Goal: Information Seeking & Learning: Learn about a topic

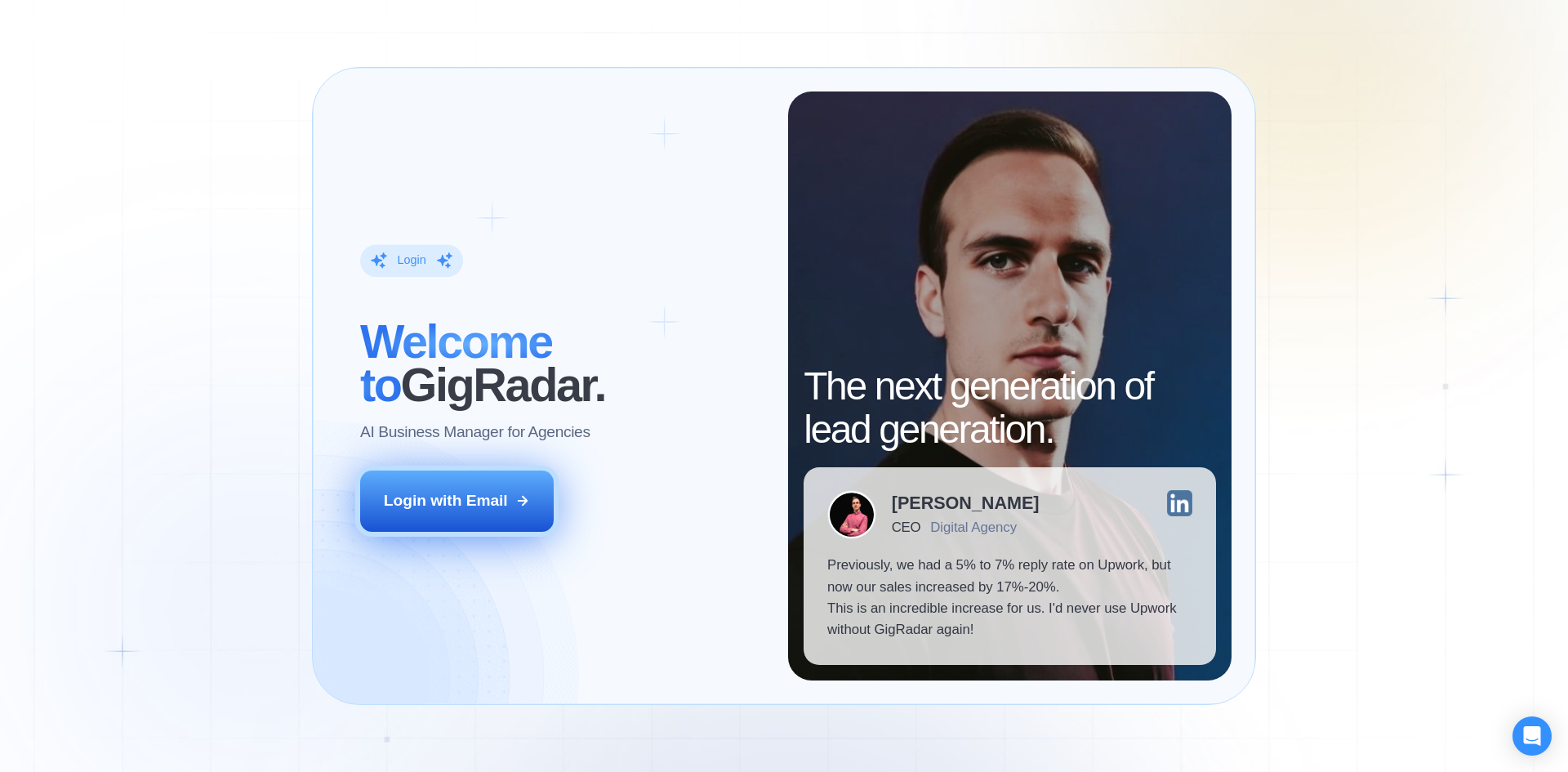
click at [462, 501] on div "Login with Email" at bounding box center [446, 500] width 124 height 21
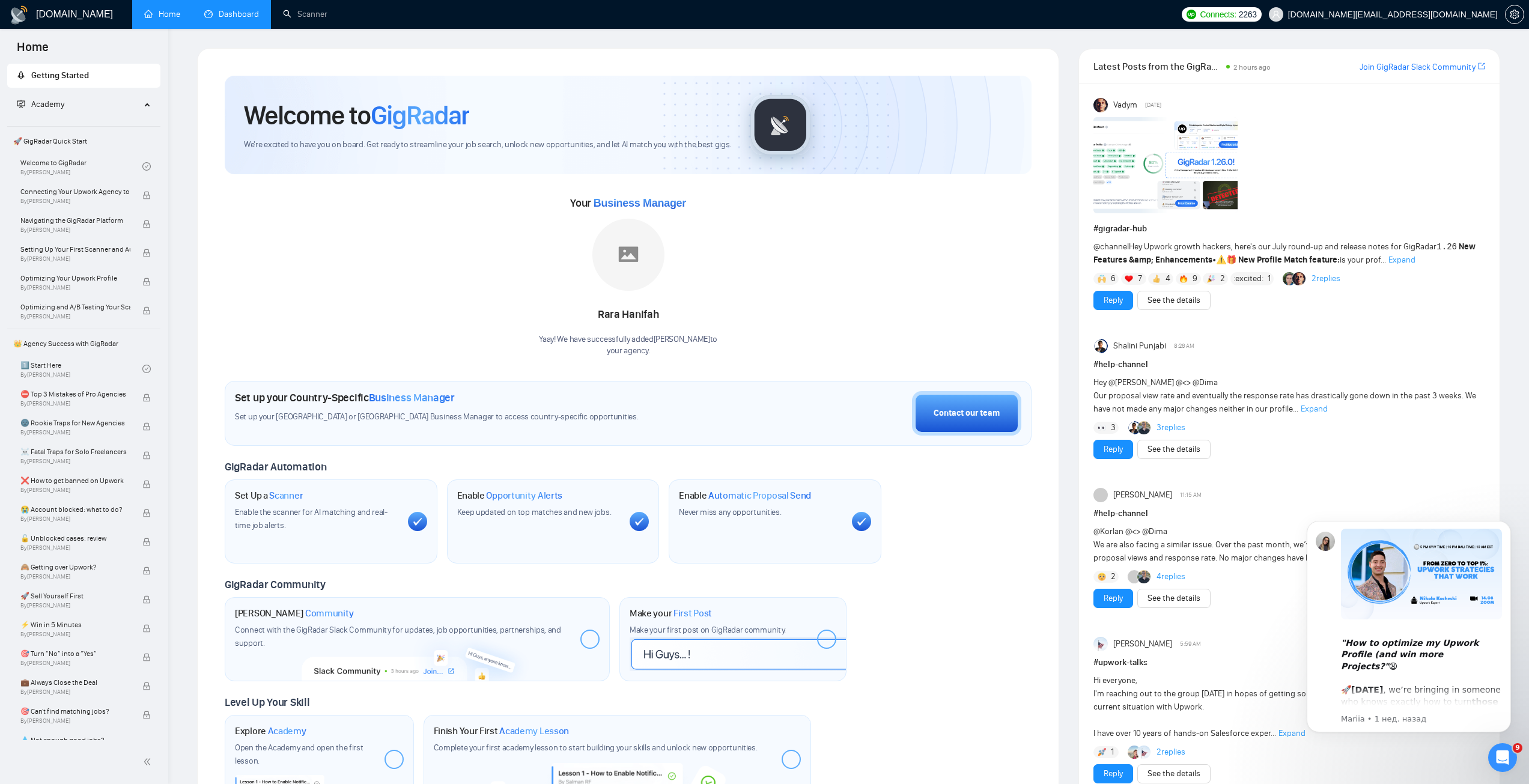
click at [238, 13] on link "Dashboard" at bounding box center [232, 14] width 55 height 10
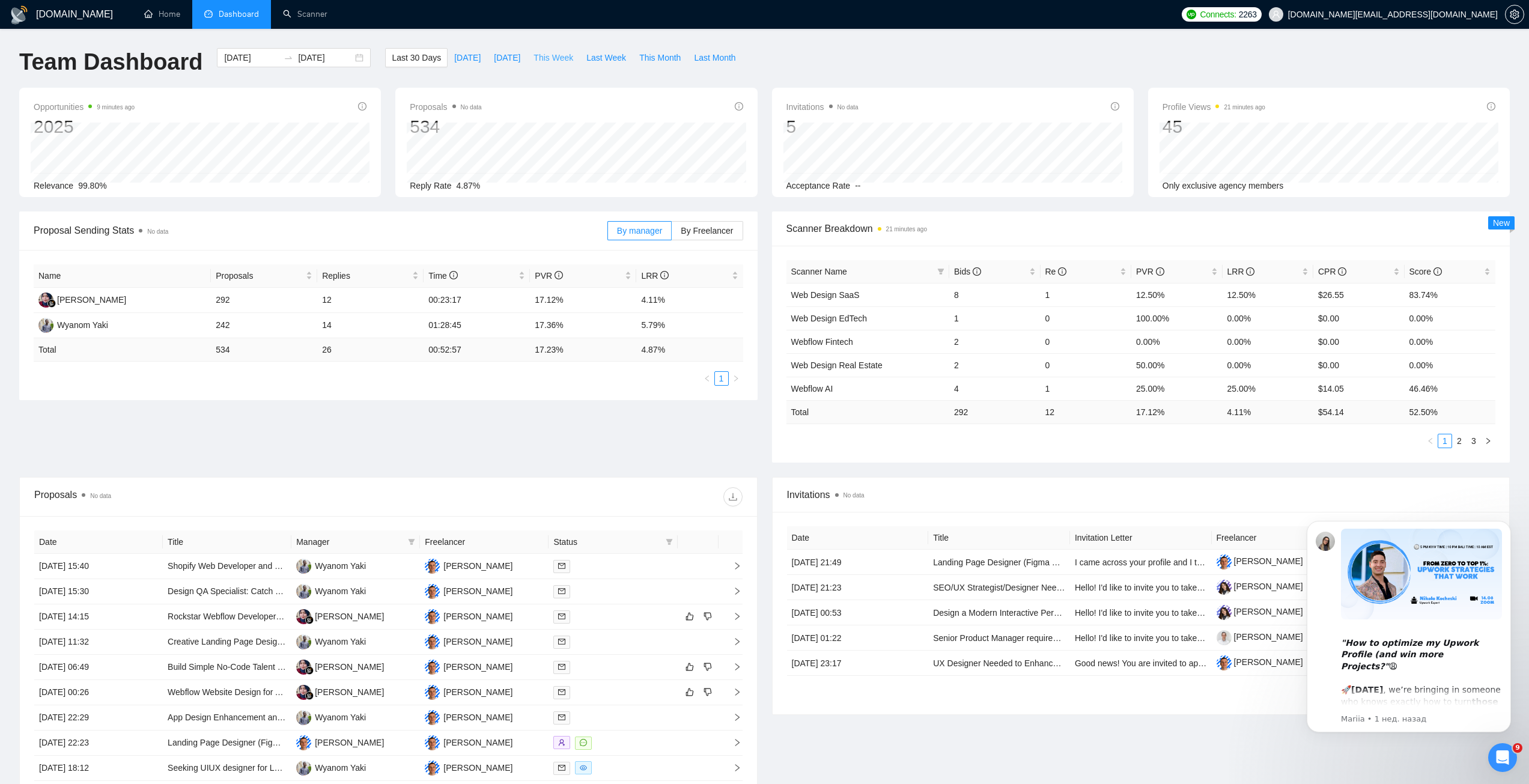
click at [544, 62] on span "This Week" at bounding box center [553, 57] width 39 height 13
type input "2025-08-18"
type input "2025-08-24"
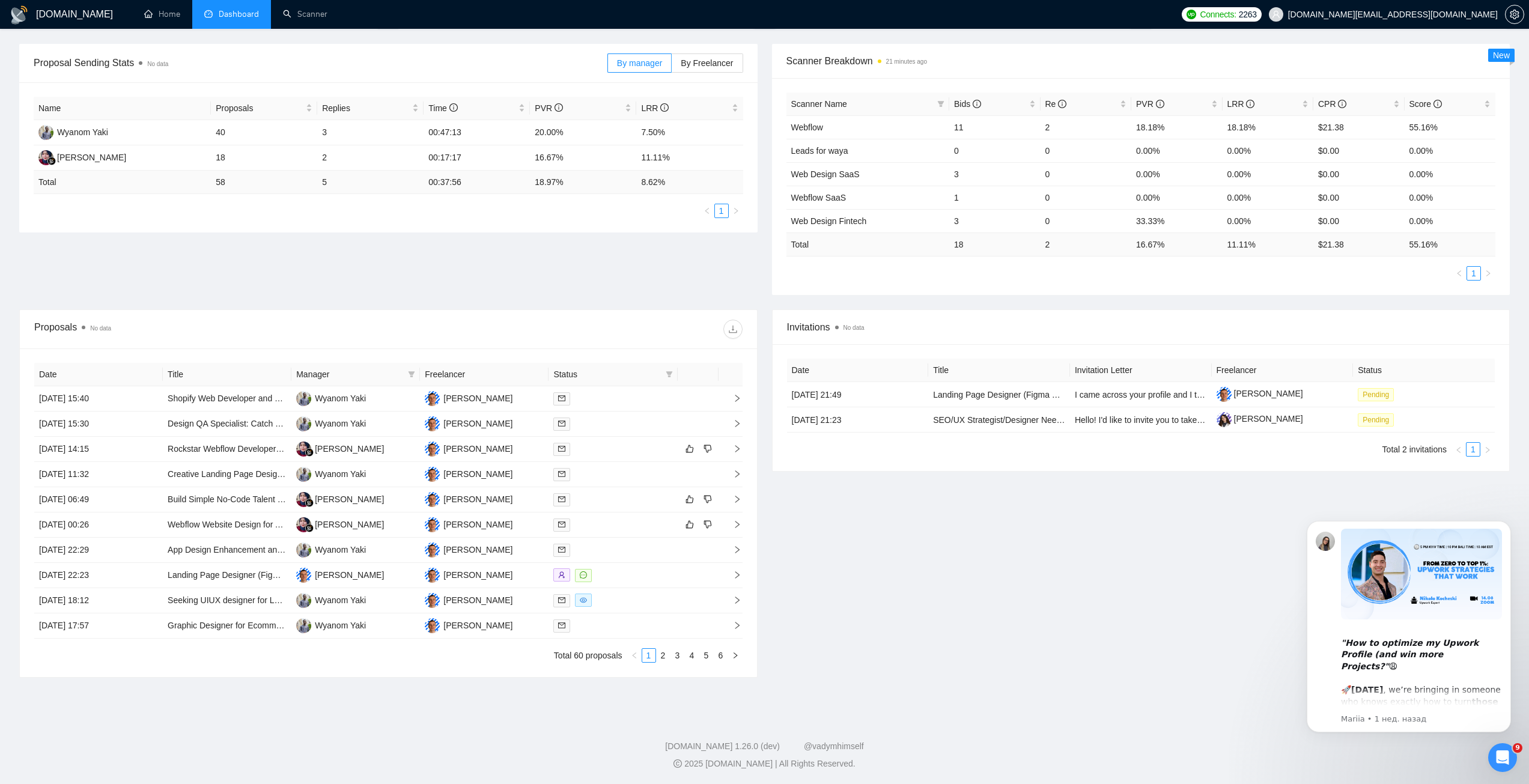
scroll to position [168, 0]
click at [409, 371] on icon "filter" at bounding box center [412, 374] width 7 height 7
click at [400, 344] on div "Proposals No data" at bounding box center [389, 329] width 709 height 39
click at [413, 374] on icon "filter" at bounding box center [412, 374] width 7 height 6
click at [414, 334] on div at bounding box center [565, 329] width 354 height 19
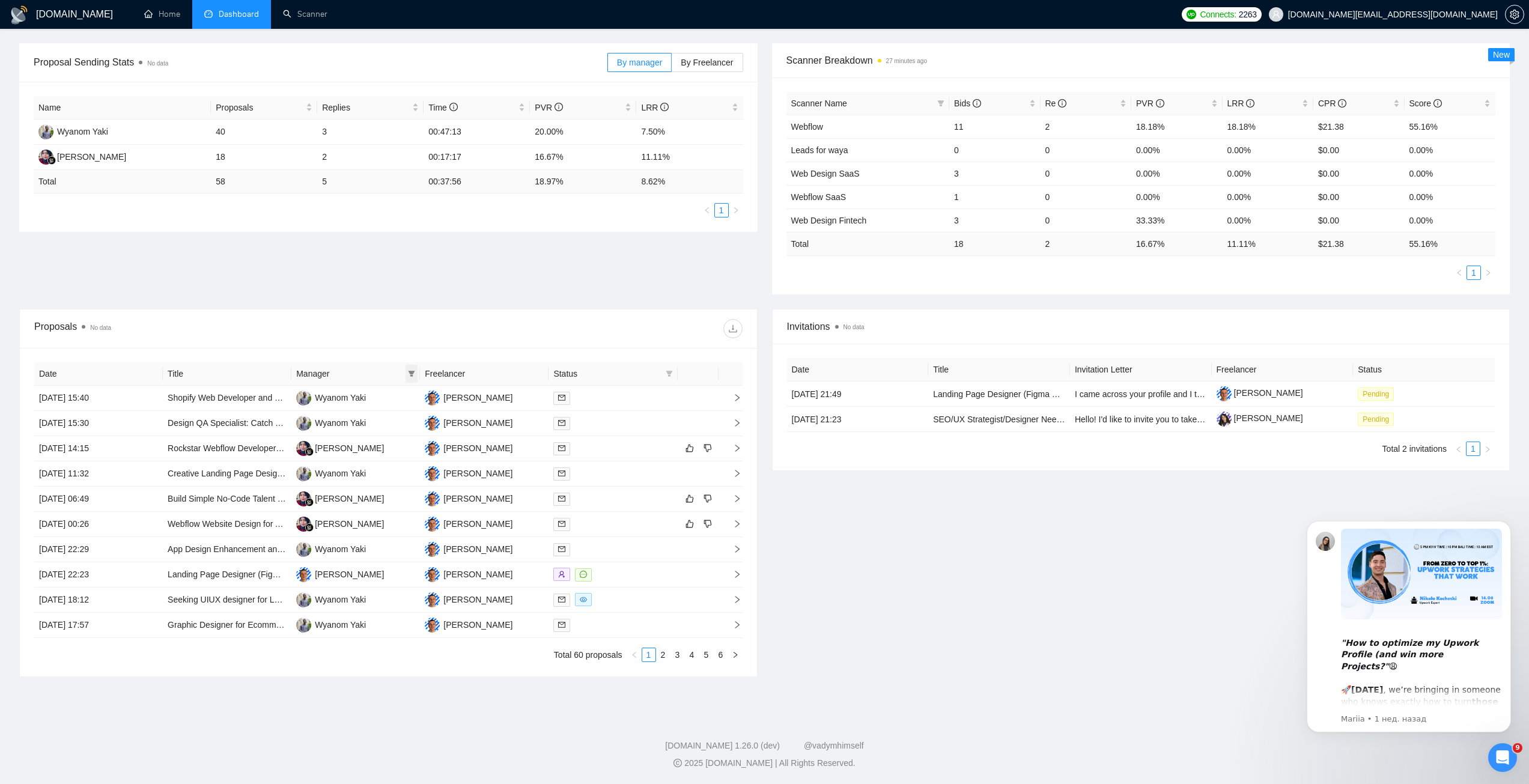
click at [412, 370] on icon "filter" at bounding box center [412, 374] width 7 height 7
click at [371, 400] on span "Rara Hanifah" at bounding box center [397, 396] width 69 height 9
checkbox input "true"
click at [423, 298] on div "Proposal Sending Stats No data By manager By Freelancer Name Proposals Replies …" at bounding box center [764, 176] width 1505 height 265
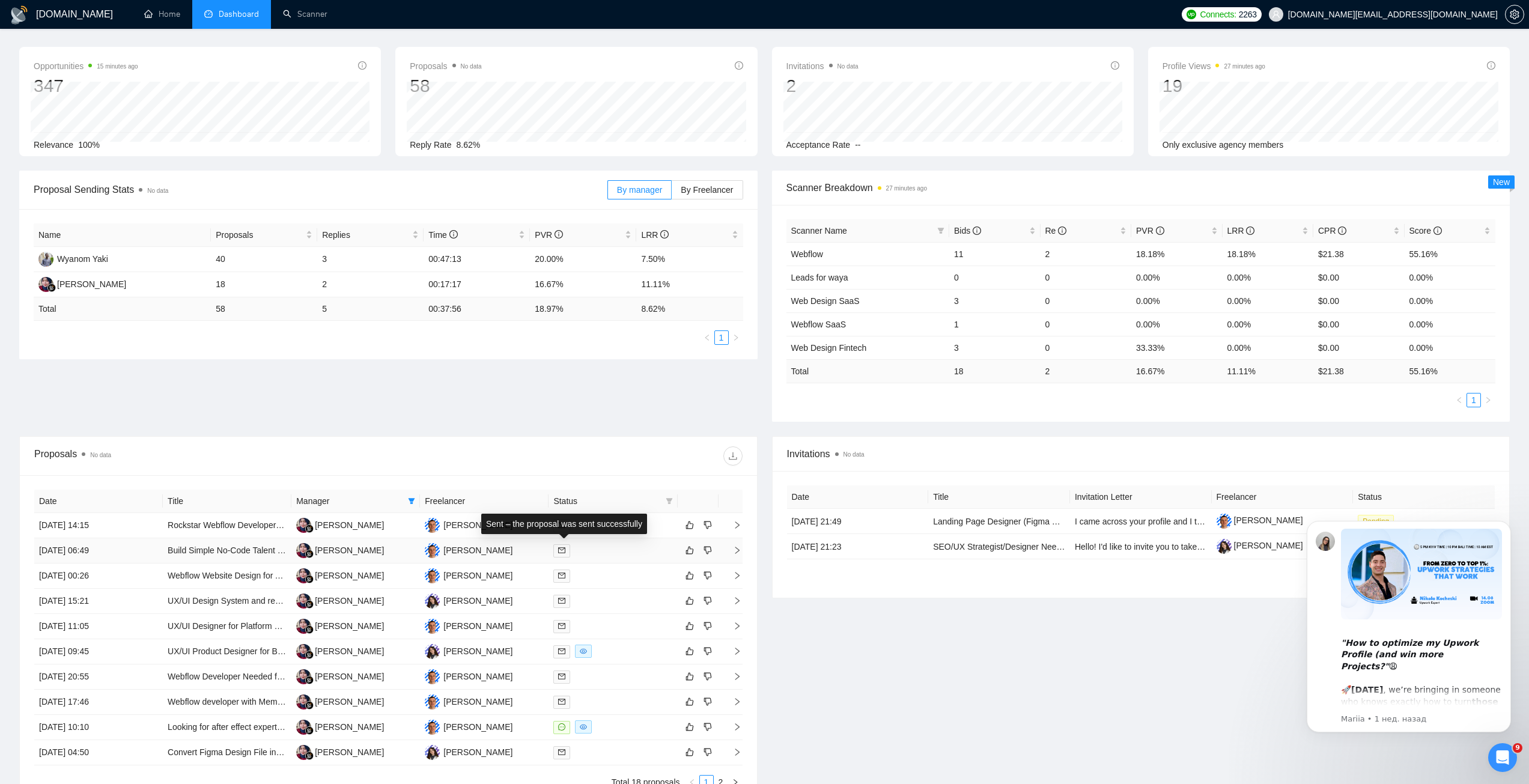
scroll to position [168, 0]
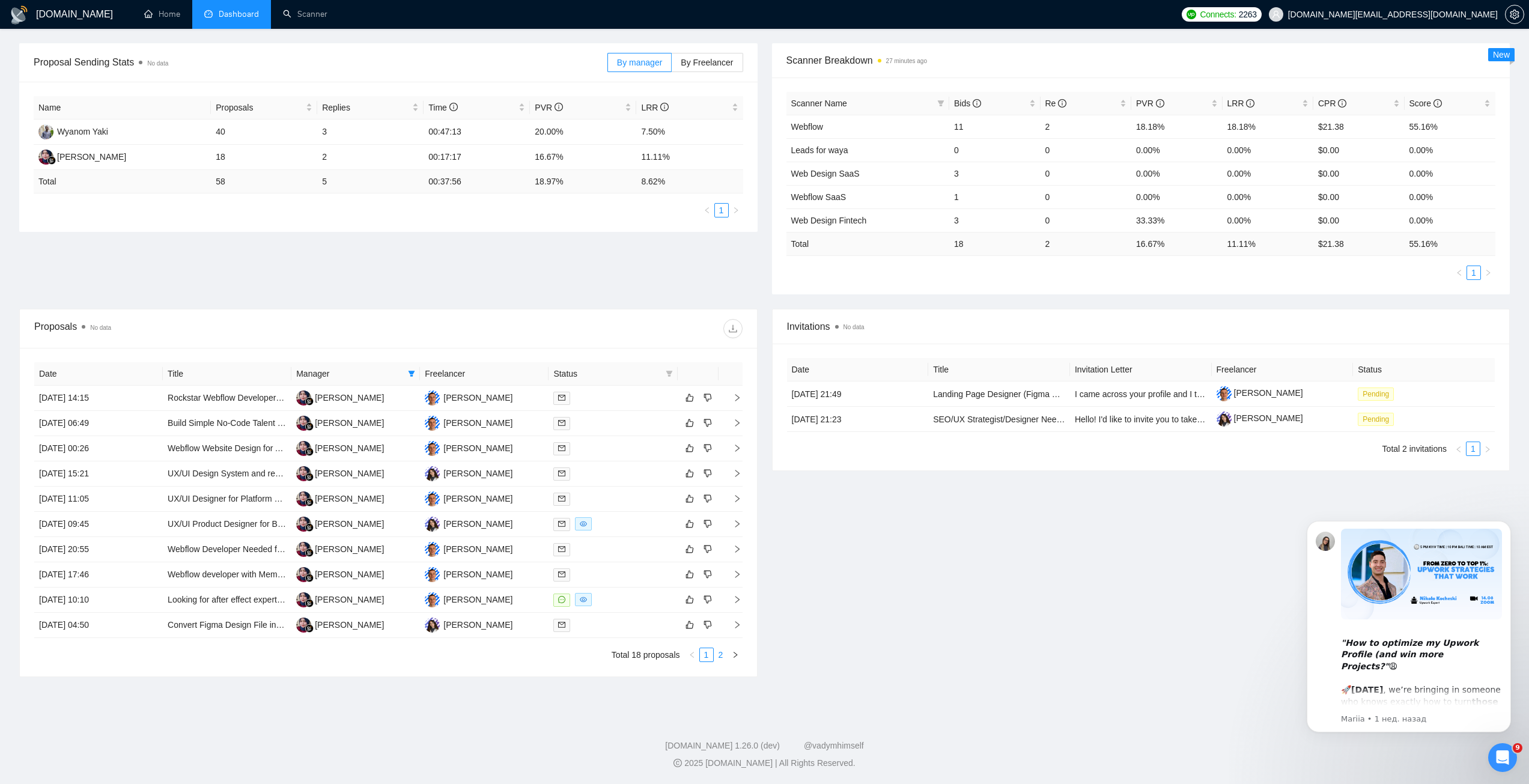
click at [722, 567] on link "2" at bounding box center [720, 655] width 13 height 13
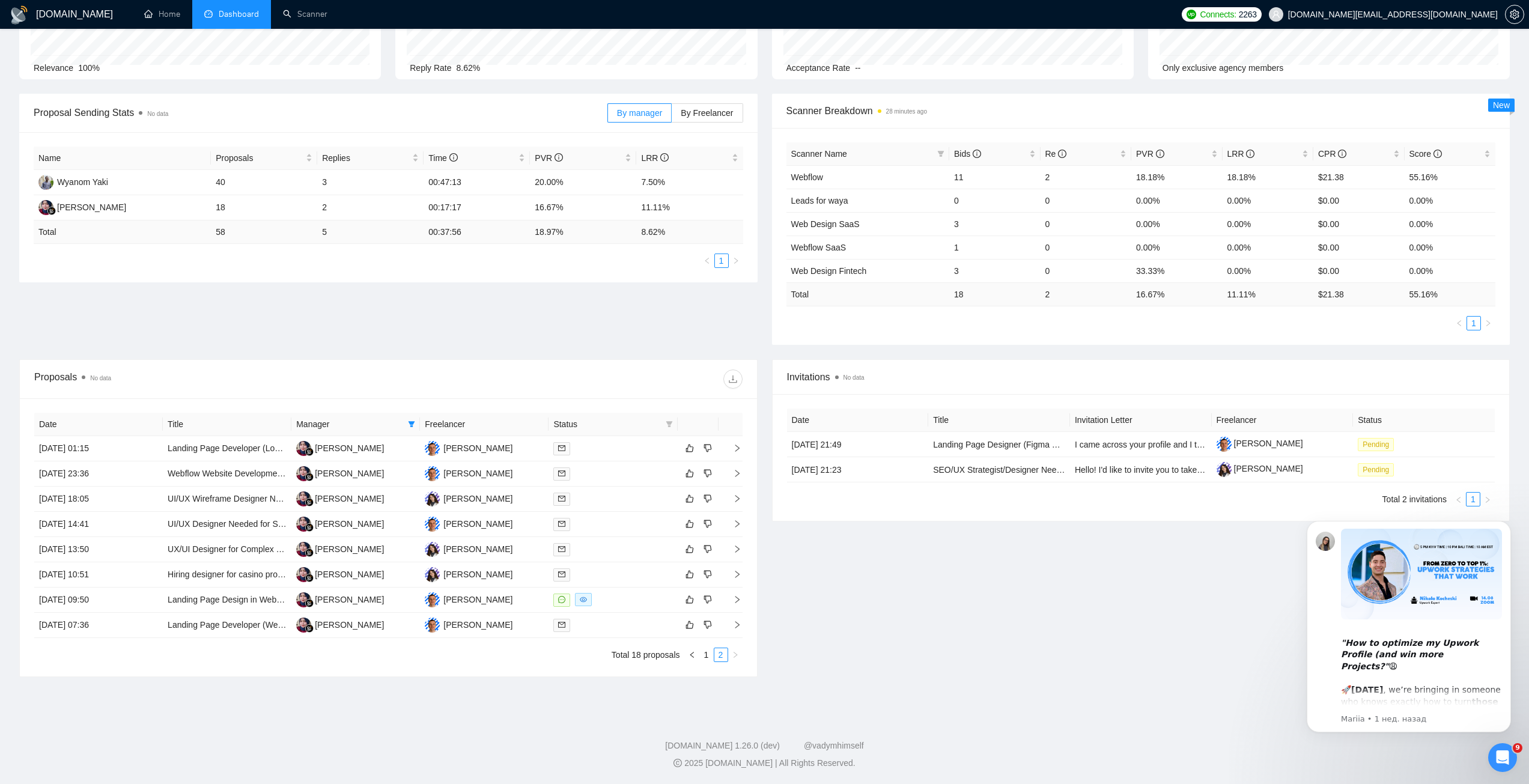
scroll to position [117, 0]
click at [707, 567] on link "1" at bounding box center [706, 655] width 13 height 13
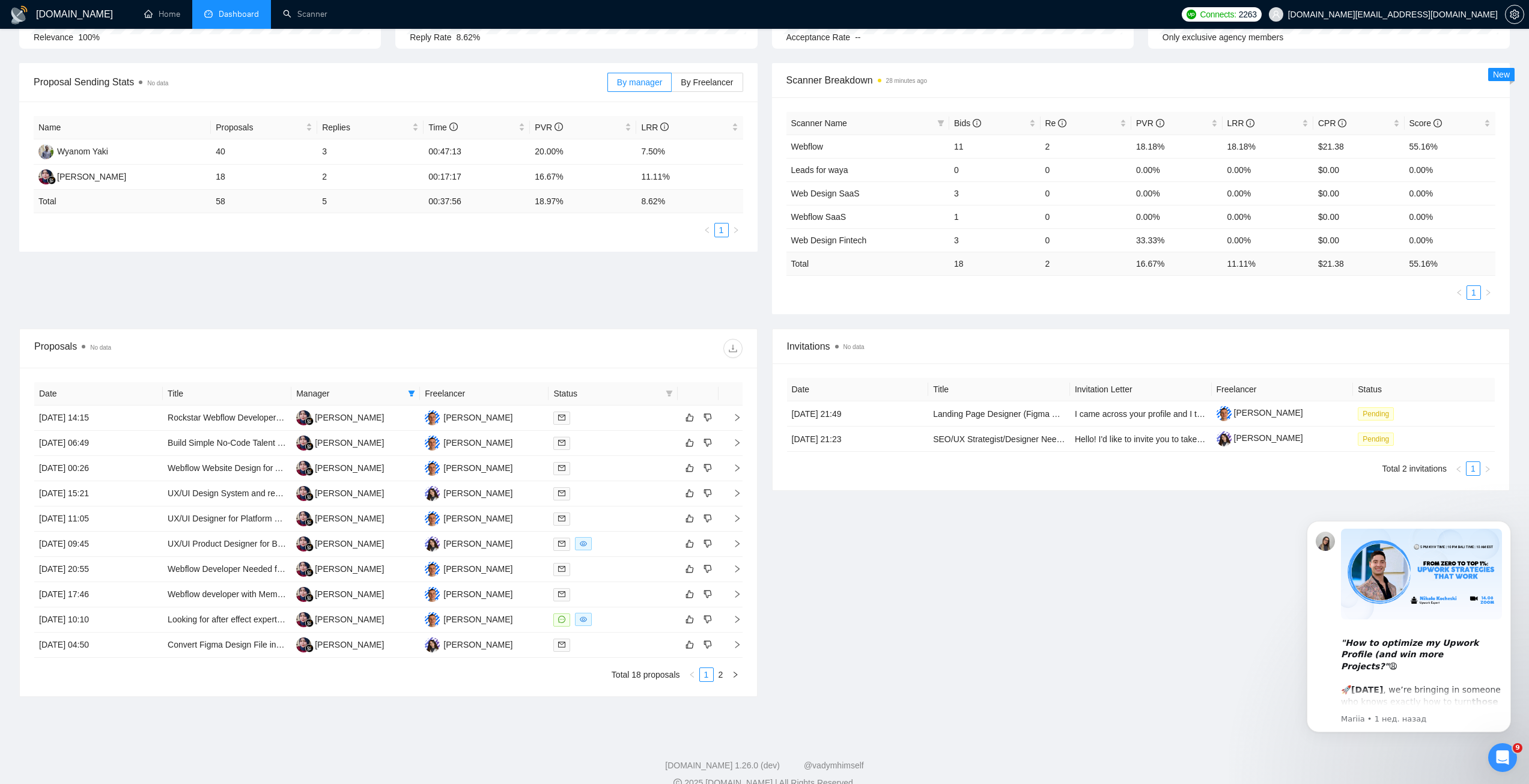
scroll to position [168, 0]
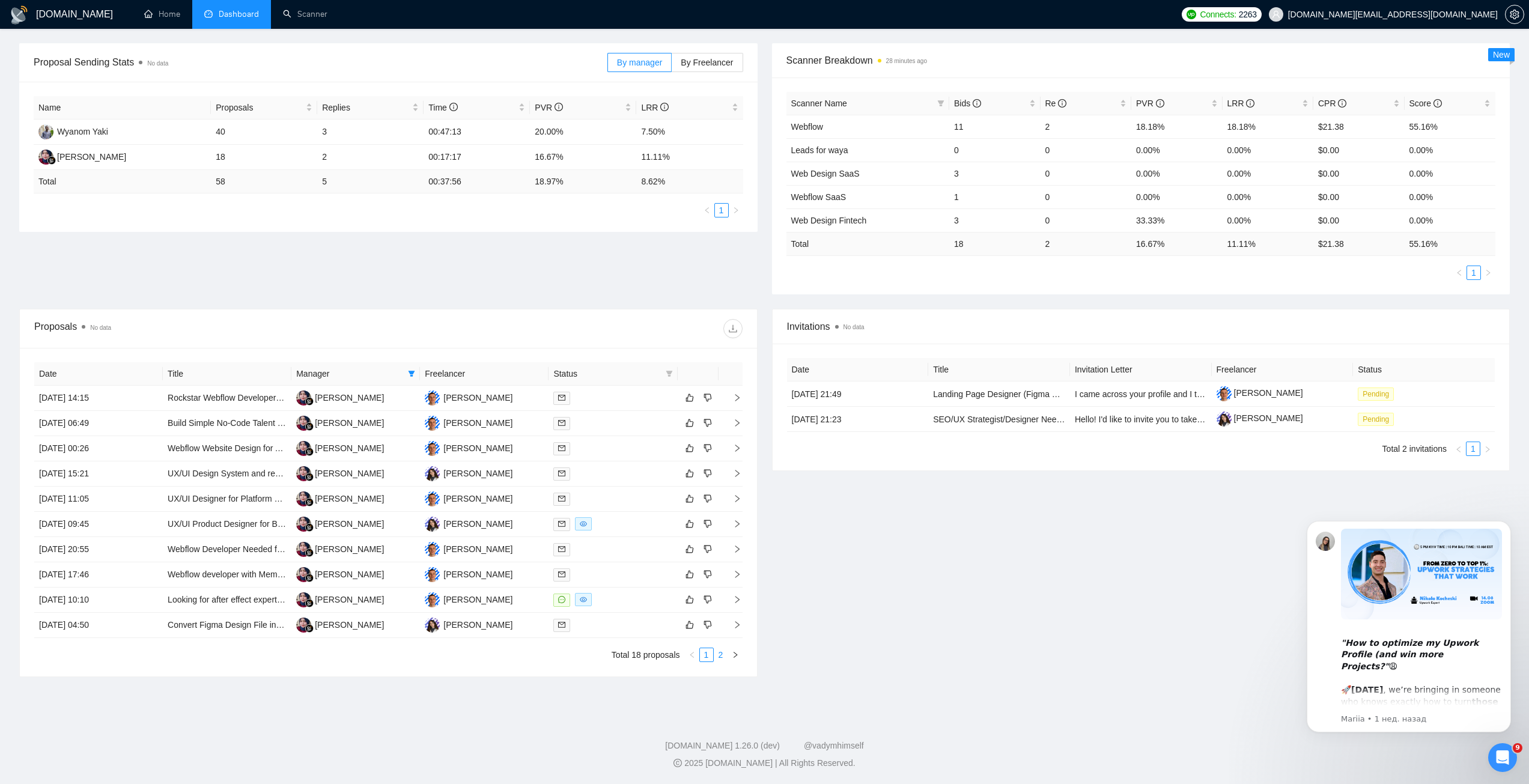
click at [719, 567] on link "2" at bounding box center [720, 655] width 13 height 13
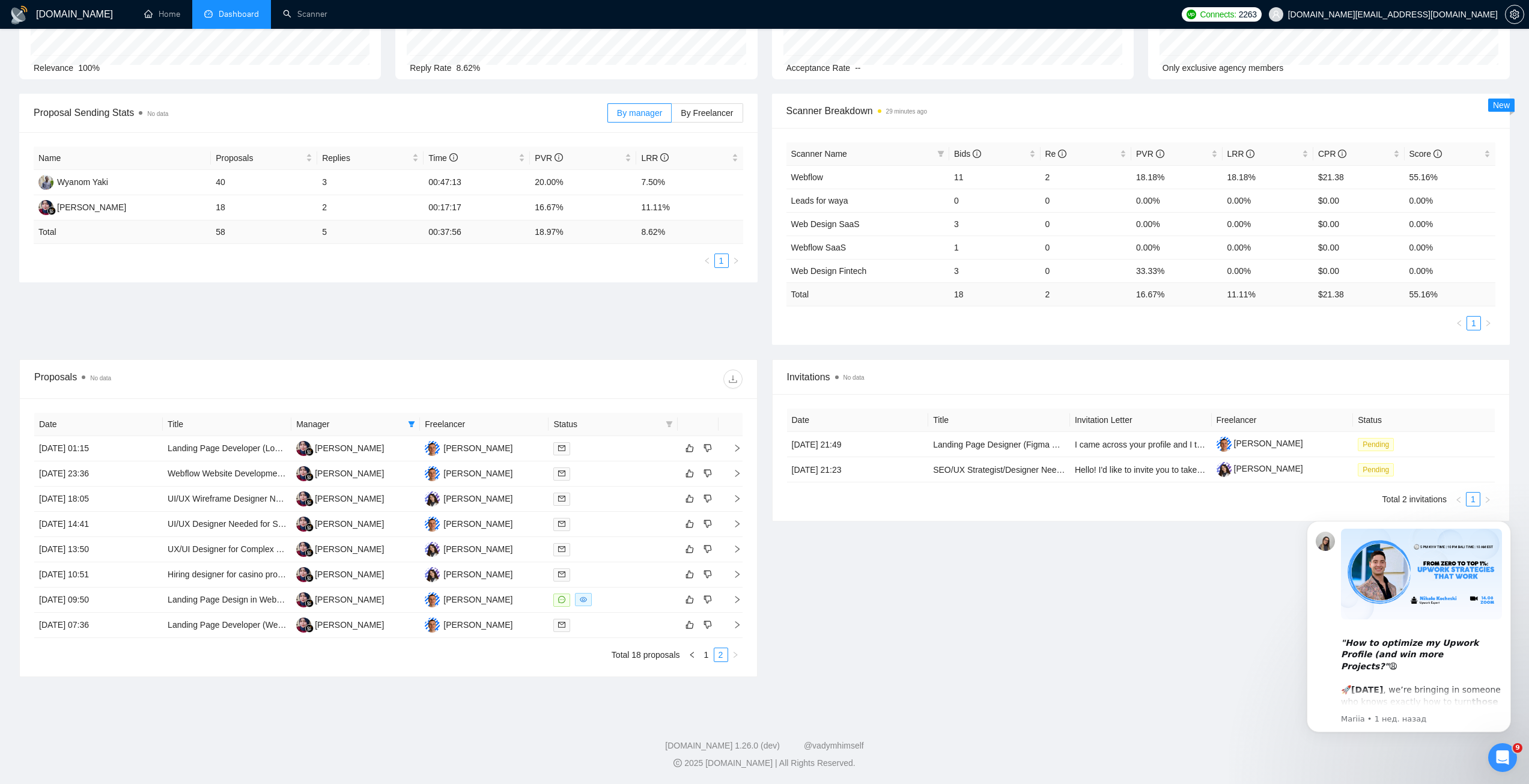
scroll to position [117, 0]
click at [399, 567] on td "Rara Hanifah" at bounding box center [356, 575] width 129 height 25
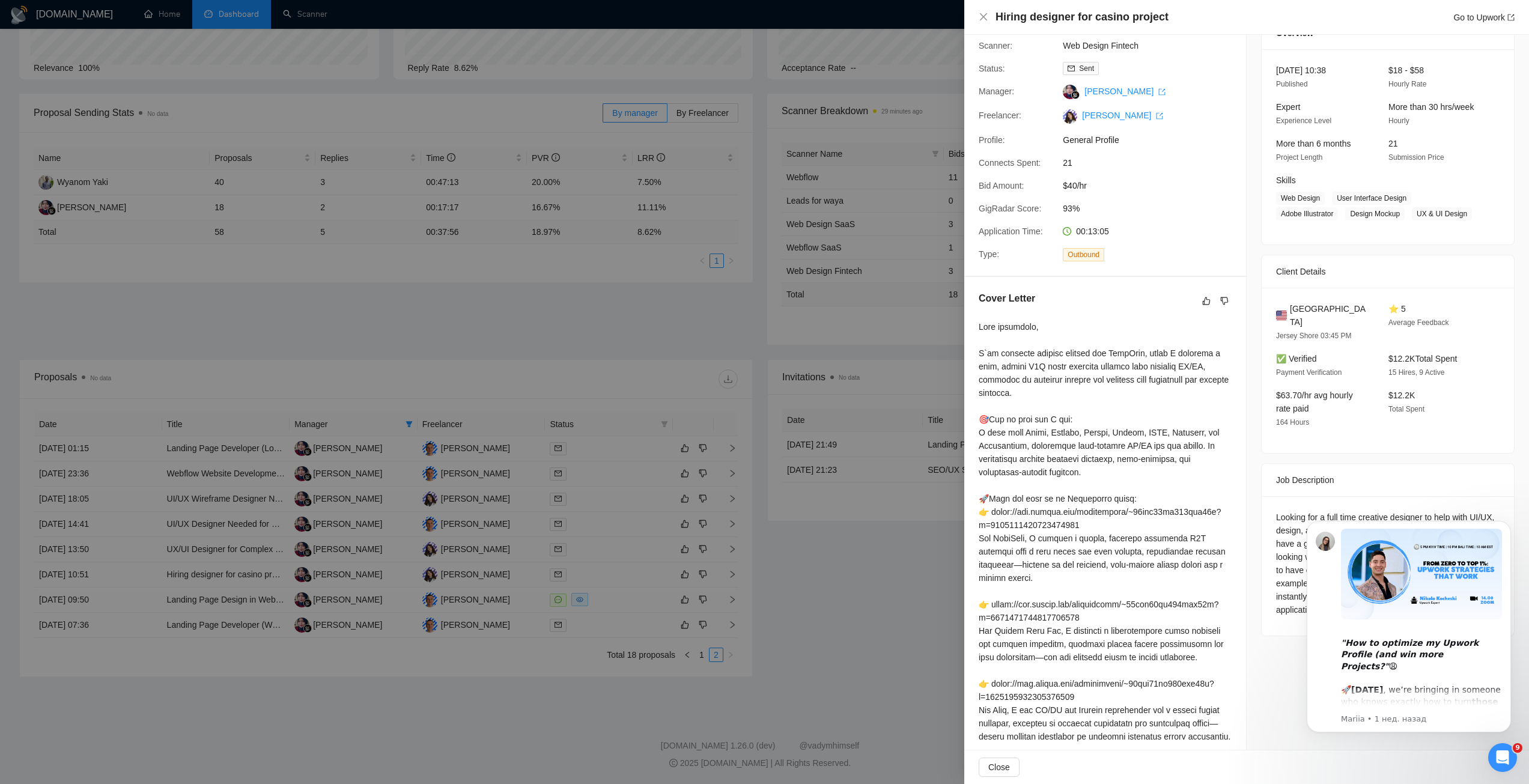
scroll to position [60, 0]
click at [657, 323] on div at bounding box center [764, 392] width 1529 height 784
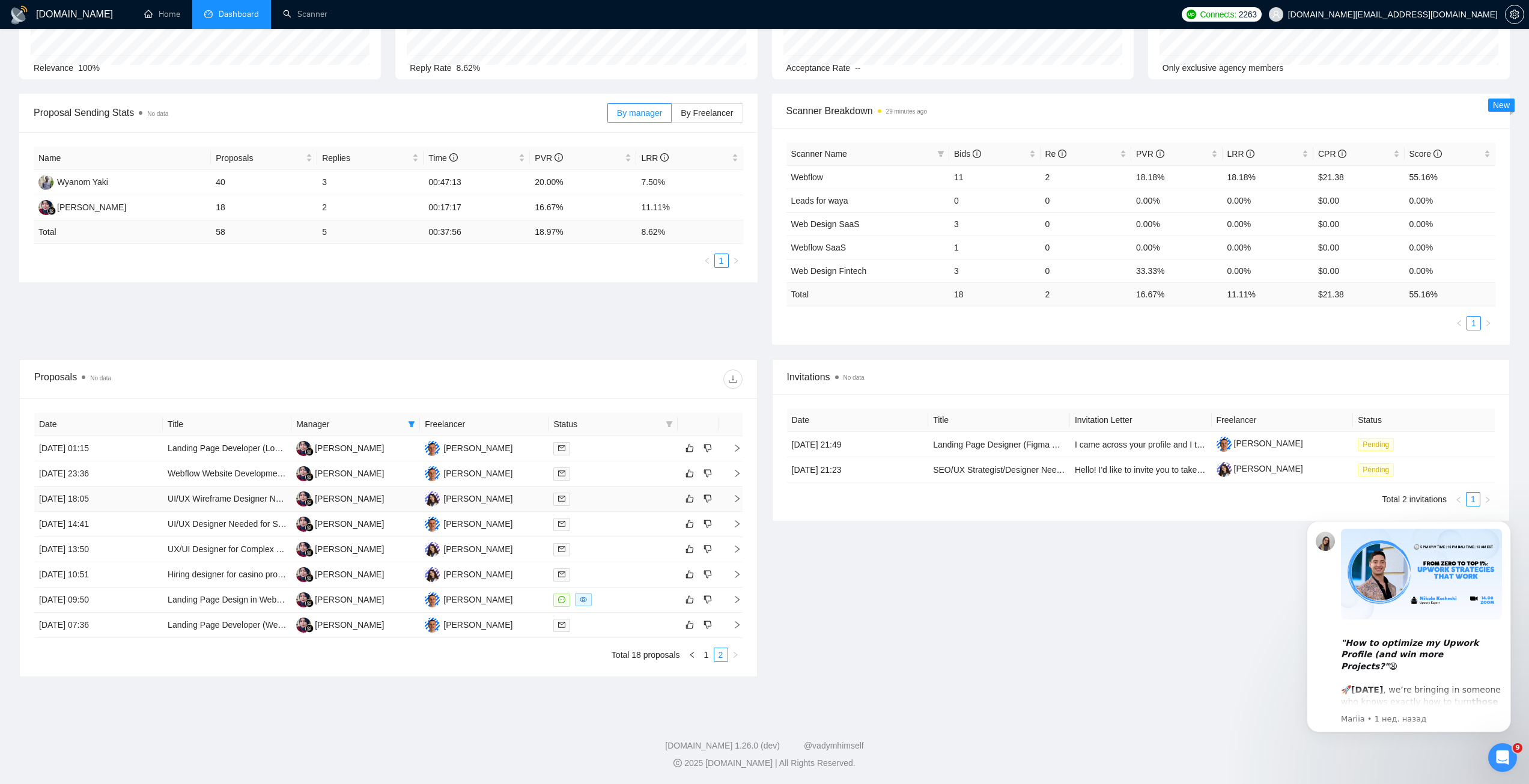
click at [381, 500] on td "Rara Hanifah" at bounding box center [356, 499] width 129 height 25
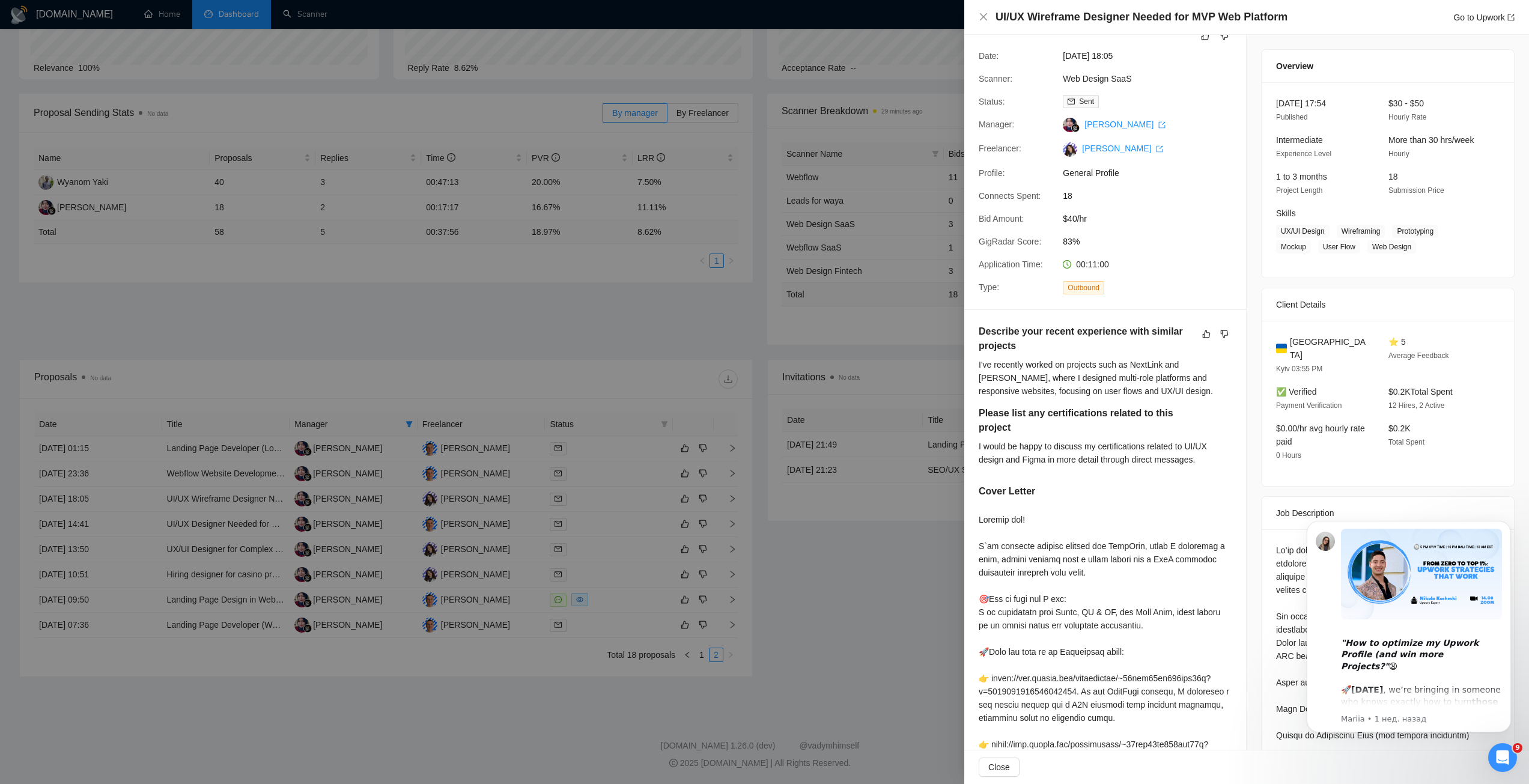
scroll to position [16, 0]
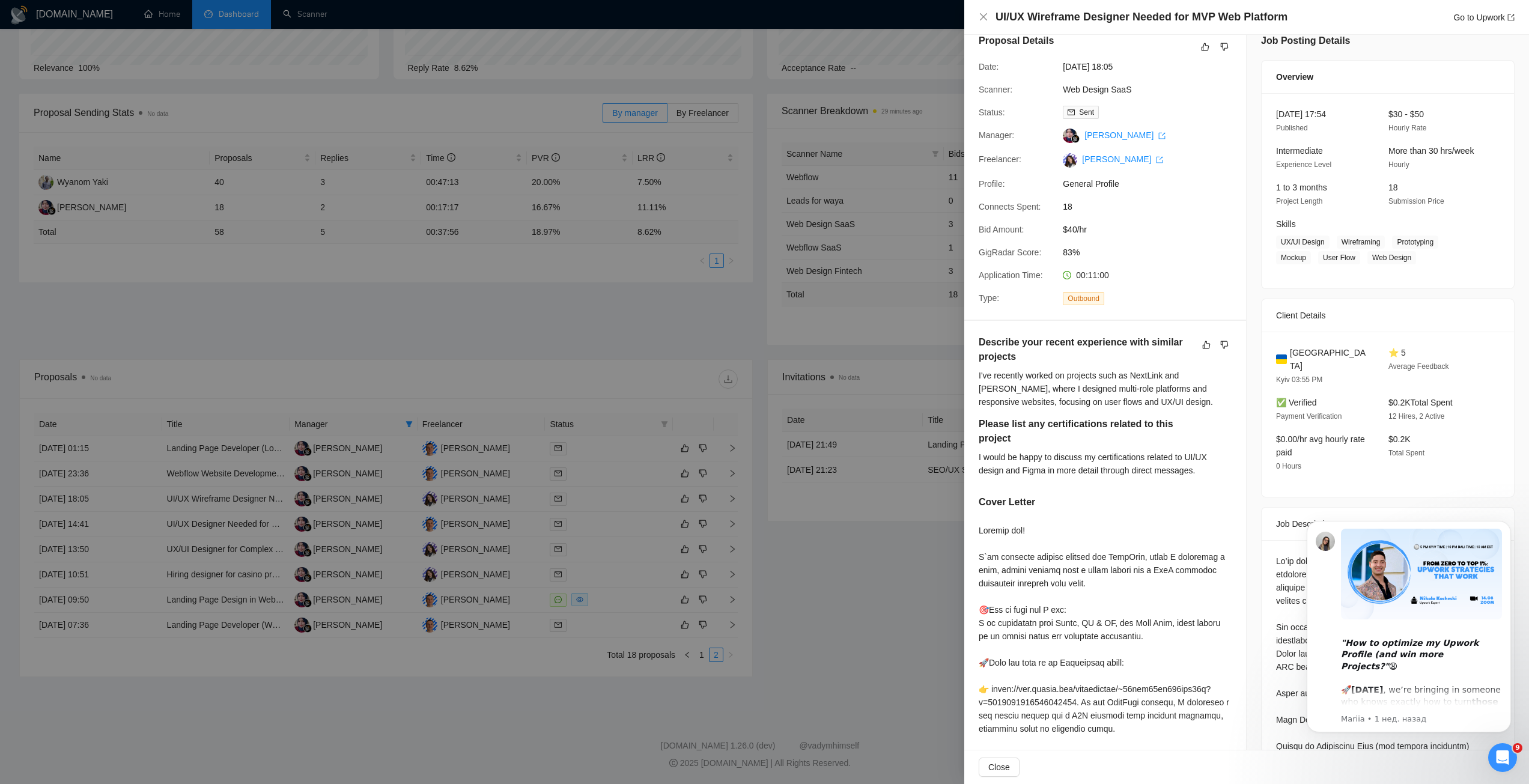
click at [494, 362] on div at bounding box center [764, 392] width 1529 height 784
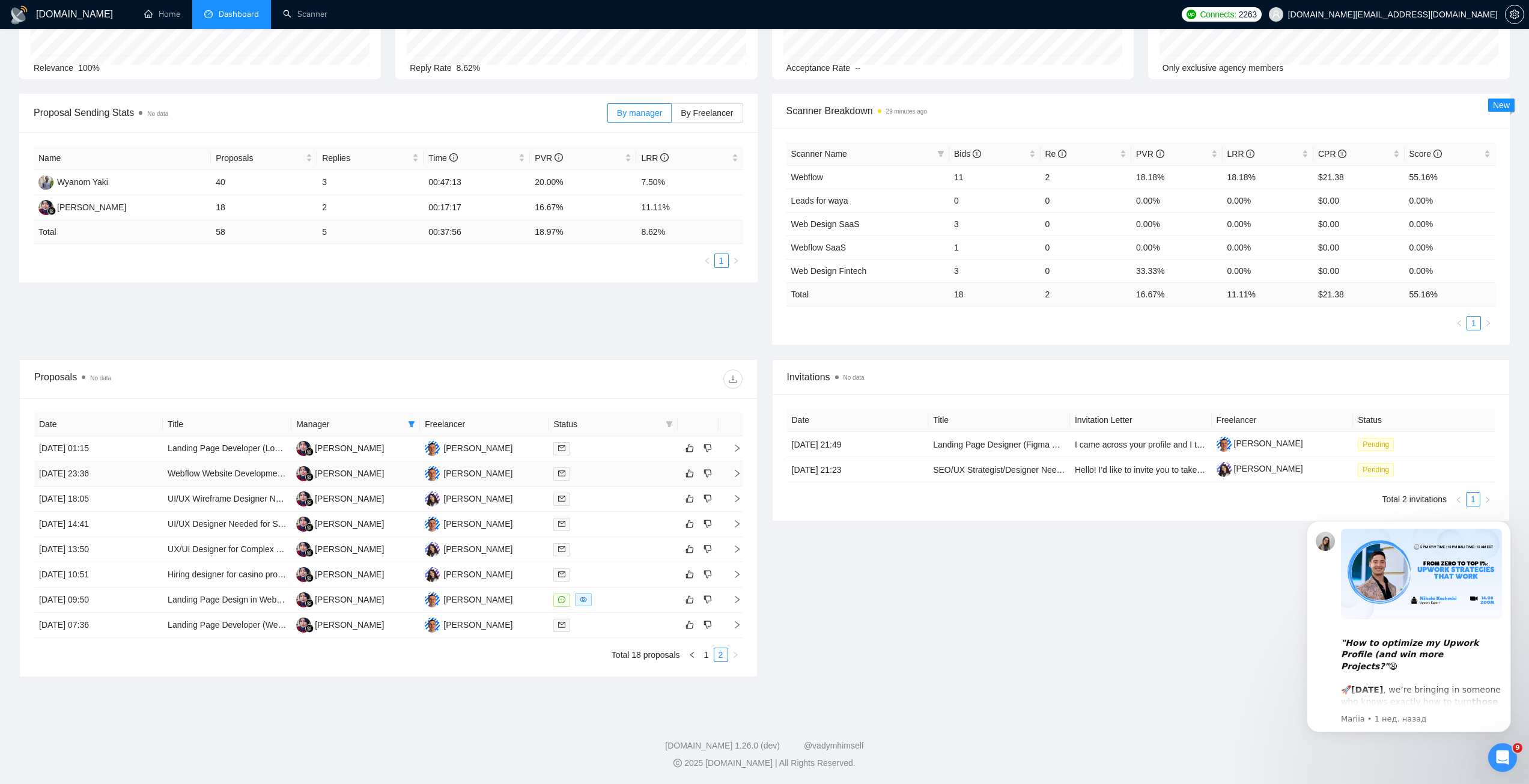
click at [389, 476] on td "Rara Hanifah" at bounding box center [356, 474] width 129 height 25
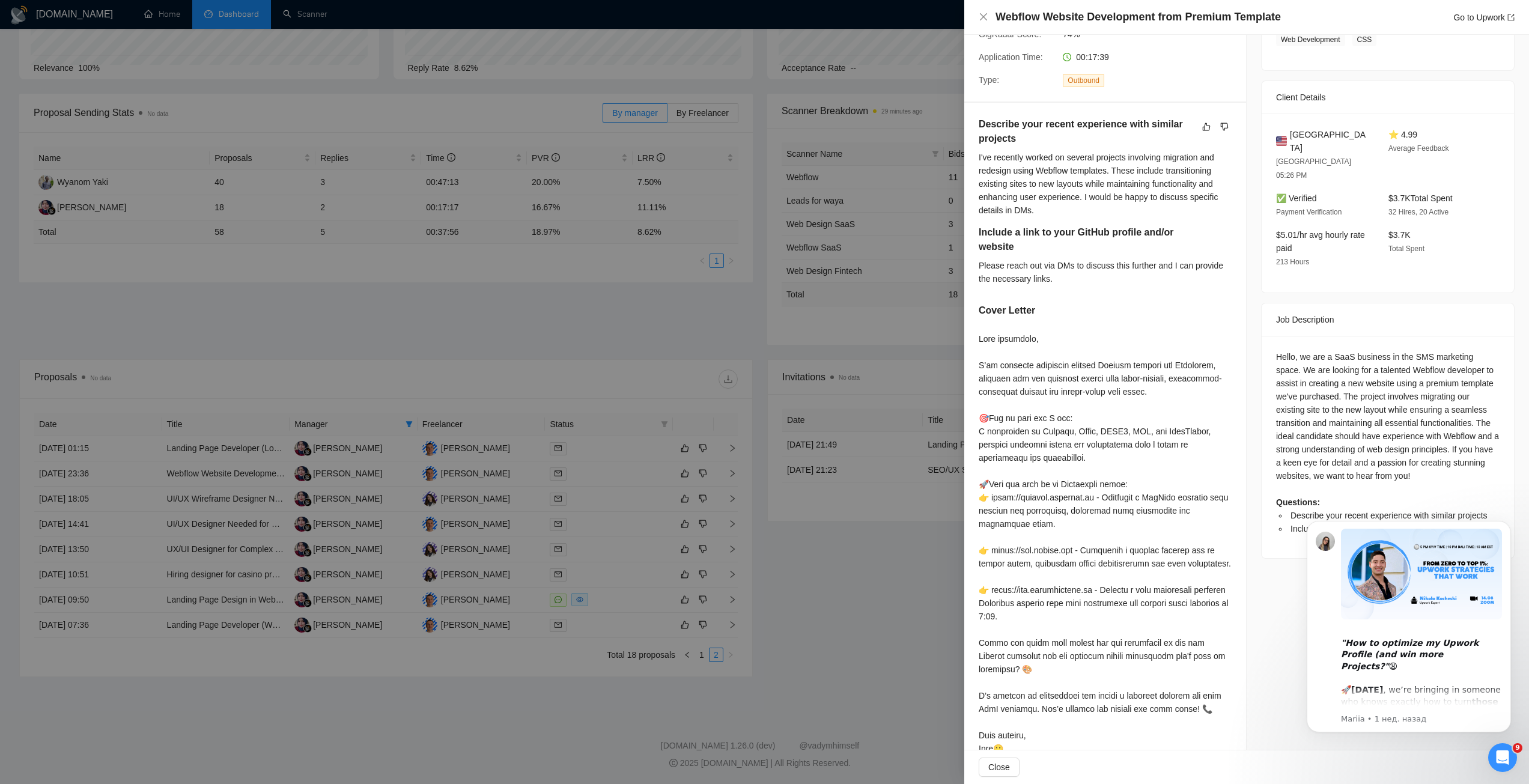
scroll to position [0, 0]
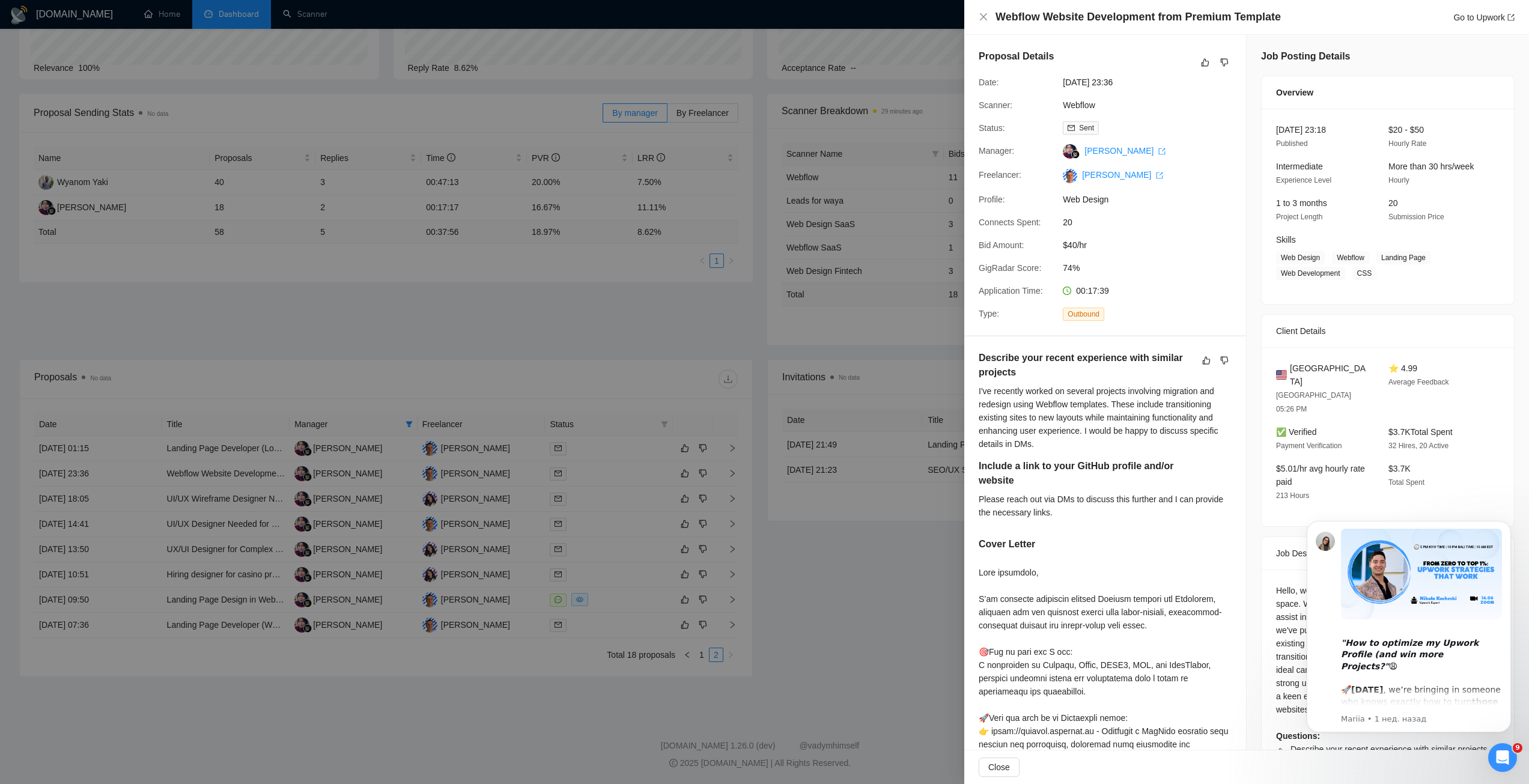
click at [493, 328] on div at bounding box center [764, 392] width 1529 height 784
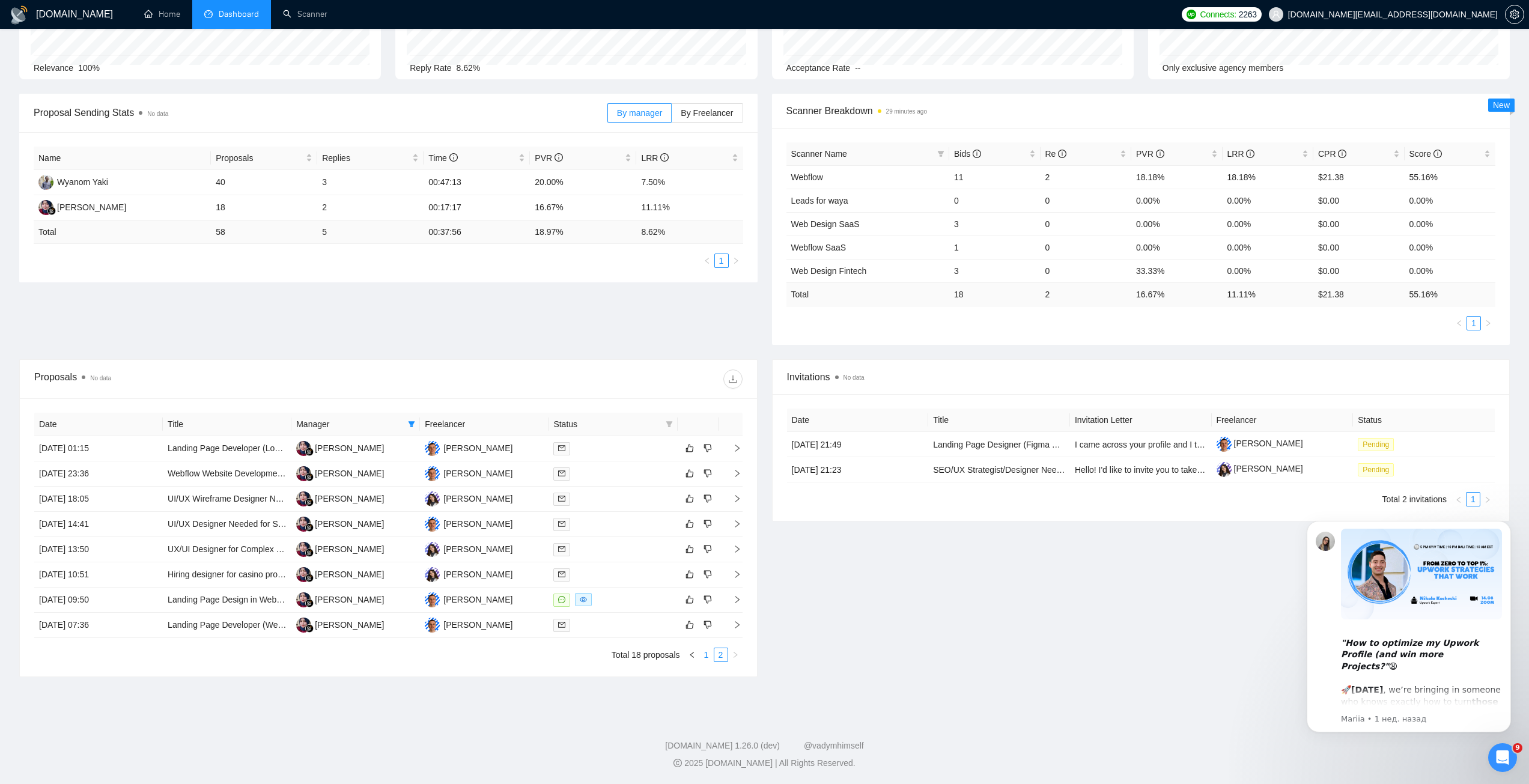
click at [704, 567] on link "1" at bounding box center [706, 655] width 13 height 13
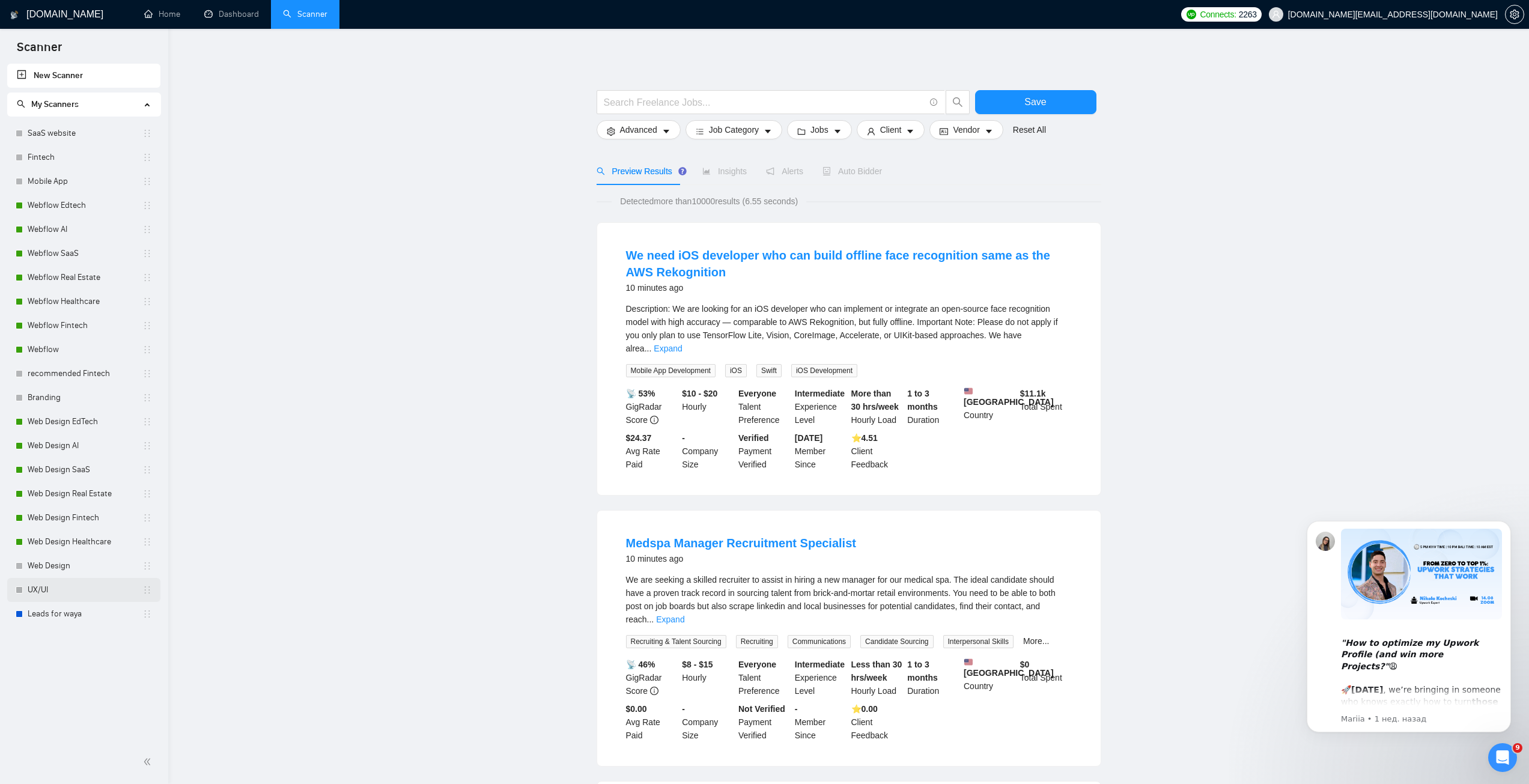
click at [64, 590] on link "UX/UI" at bounding box center [85, 590] width 115 height 24
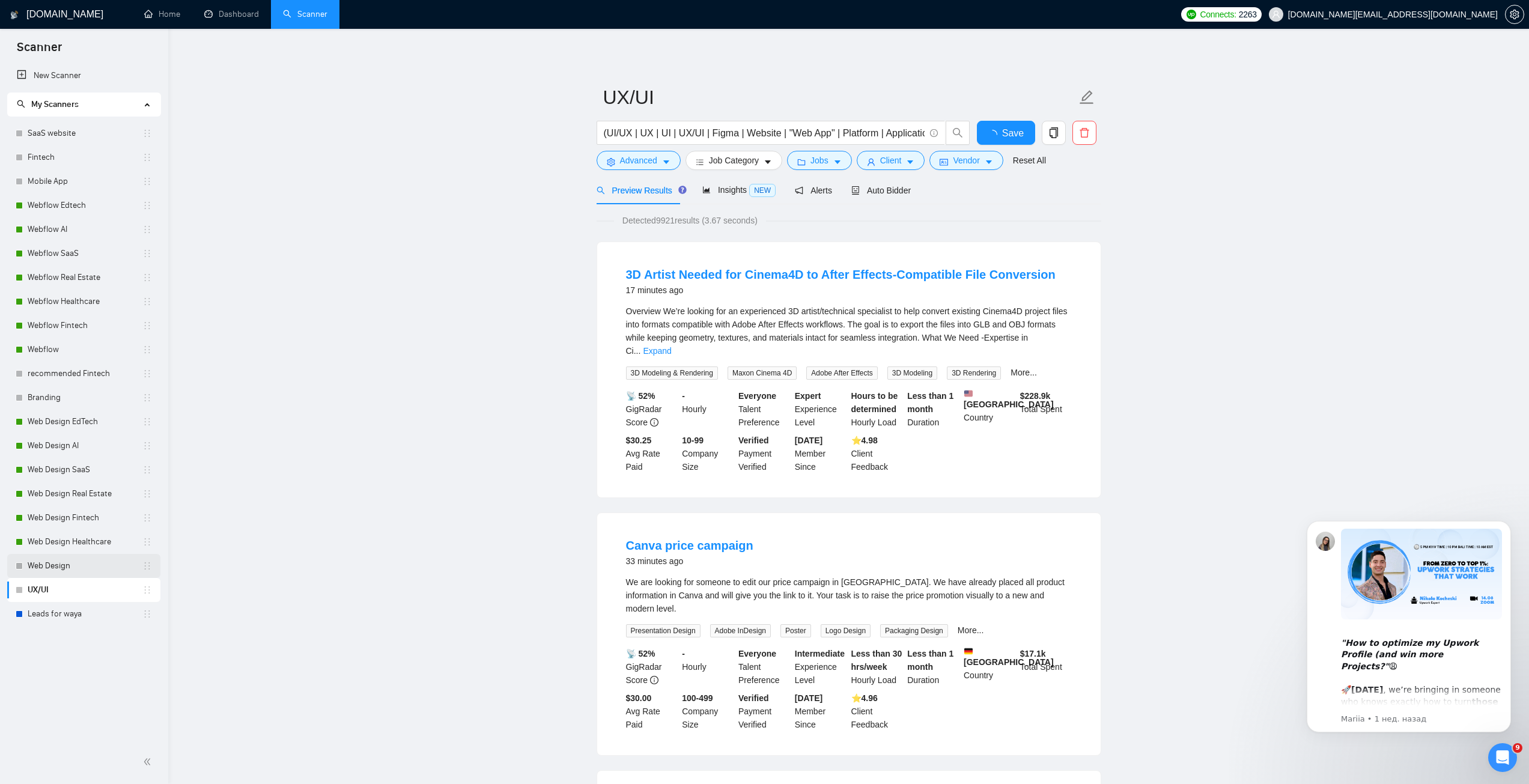
click at [74, 564] on link "Web Design" at bounding box center [85, 566] width 115 height 24
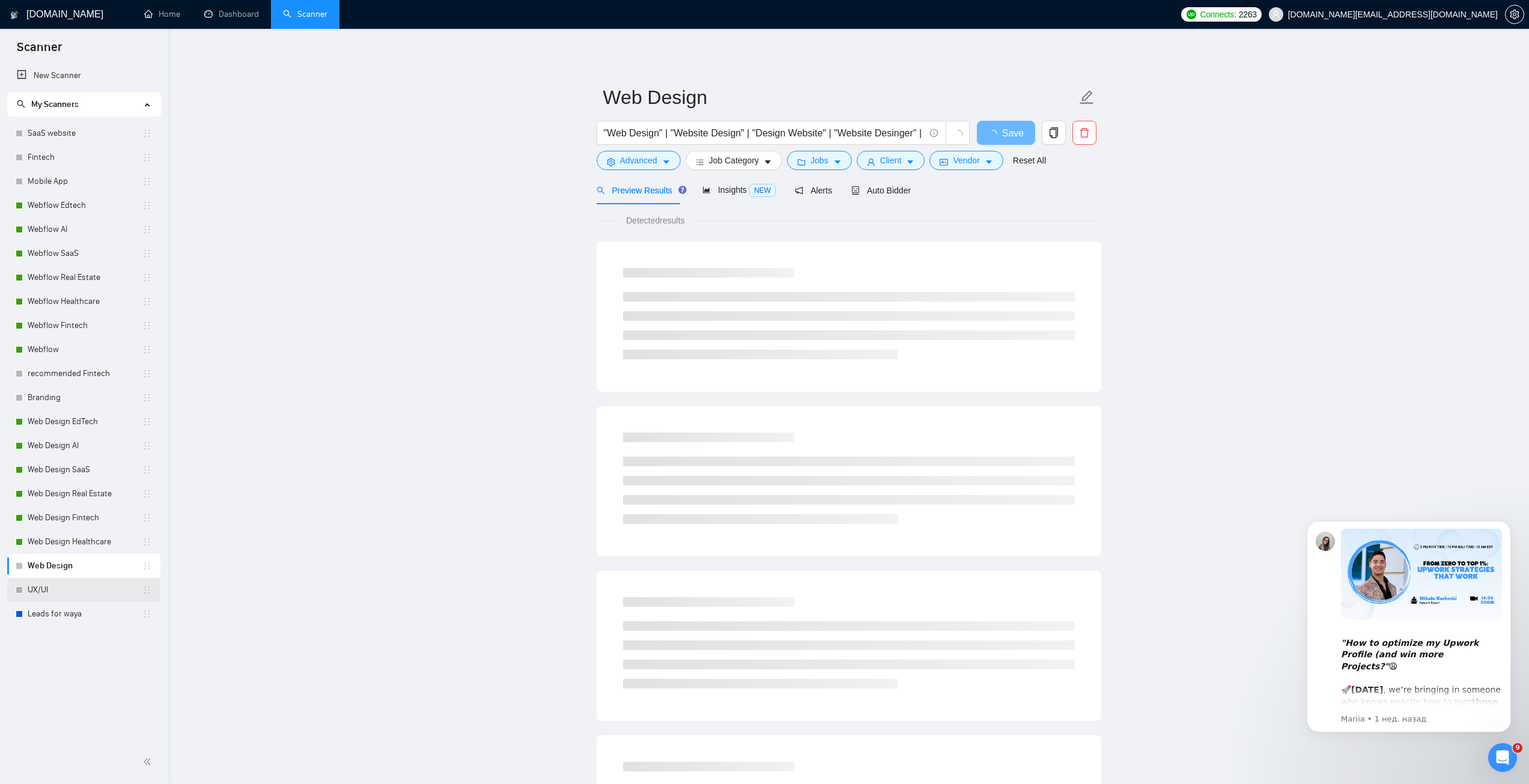
click at [75, 587] on link "UX/UI" at bounding box center [85, 590] width 115 height 24
click at [81, 560] on link "Web Design" at bounding box center [85, 566] width 115 height 24
click at [80, 584] on link "UX/UI" at bounding box center [85, 590] width 115 height 24
click at [84, 565] on link "Web Design" at bounding box center [85, 566] width 115 height 24
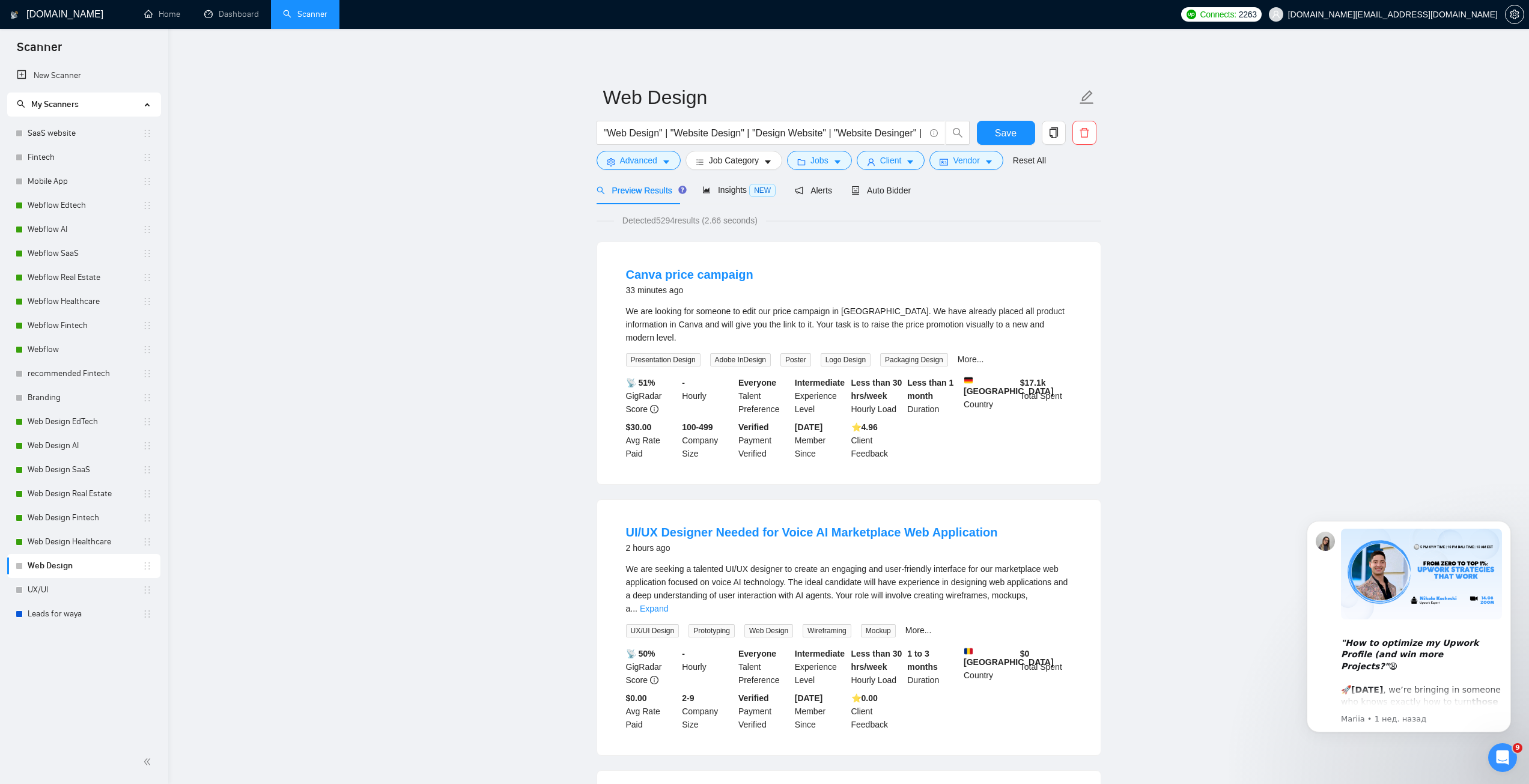
click at [57, 586] on link "UX/UI" at bounding box center [85, 590] width 115 height 24
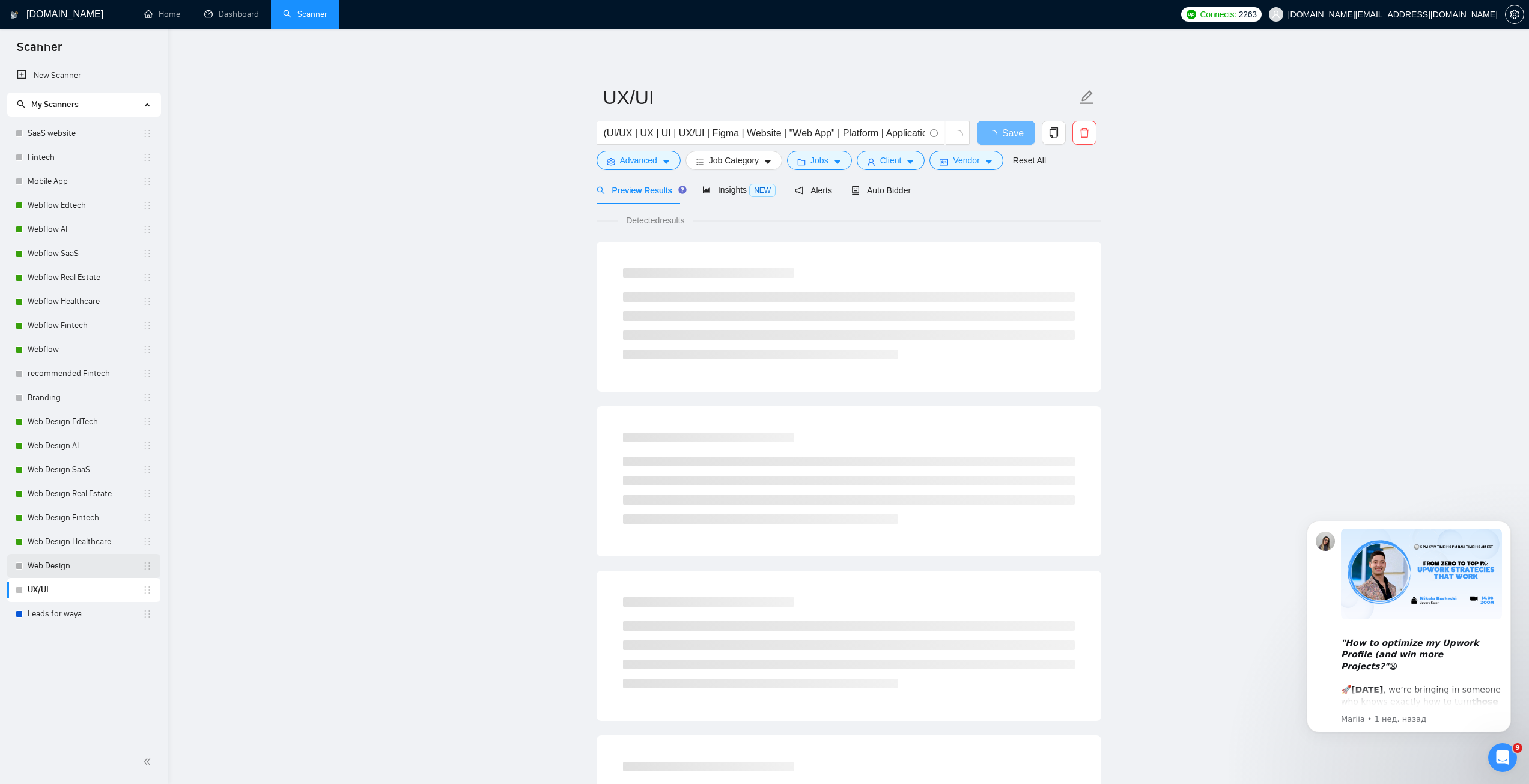
click at [79, 563] on link "Web Design" at bounding box center [85, 566] width 115 height 24
click at [86, 587] on link "UX/UI" at bounding box center [85, 590] width 115 height 24
click at [88, 568] on link "Web Design" at bounding box center [85, 566] width 115 height 24
click at [88, 588] on link "UX/UI" at bounding box center [85, 590] width 115 height 24
click at [88, 568] on link "Web Design" at bounding box center [85, 566] width 115 height 24
